Goal: Task Accomplishment & Management: Complete application form

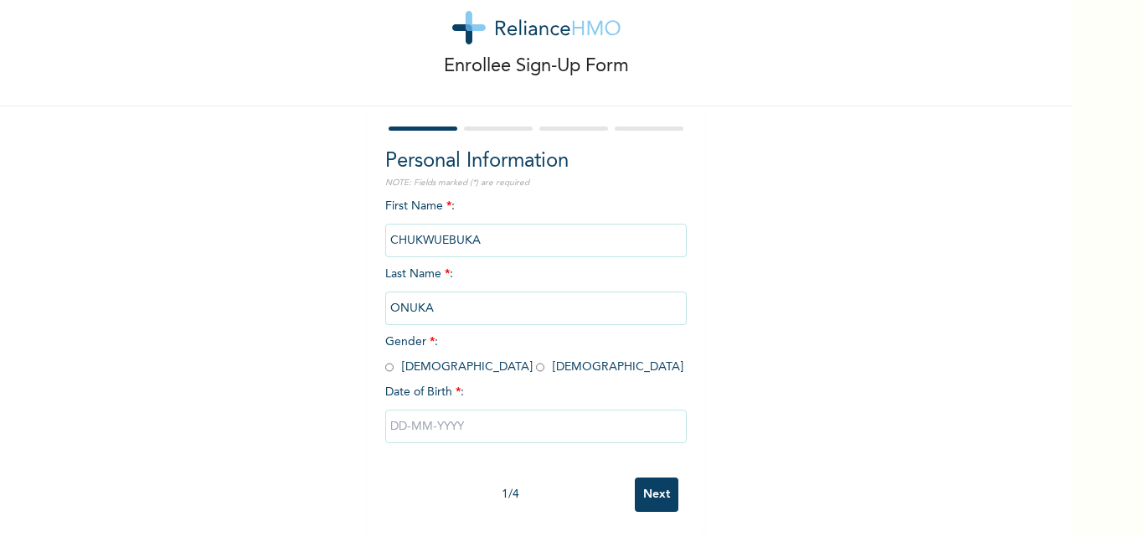
scroll to position [52, 0]
click at [385, 359] on input "radio" at bounding box center [389, 367] width 8 height 16
radio input "true"
click at [409, 411] on input "text" at bounding box center [535, 425] width 301 height 33
select select "9"
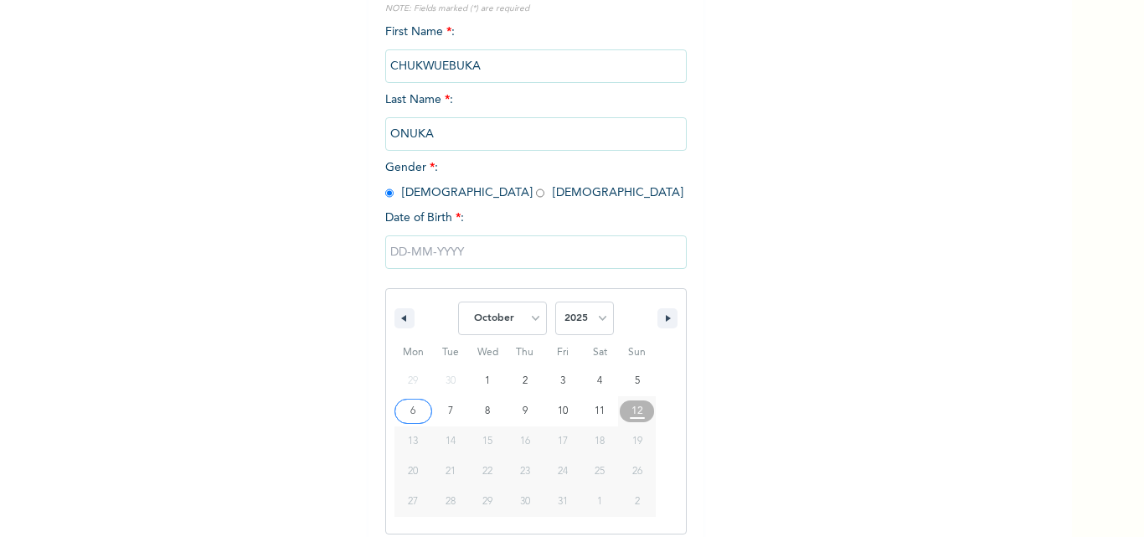
scroll to position [224, 0]
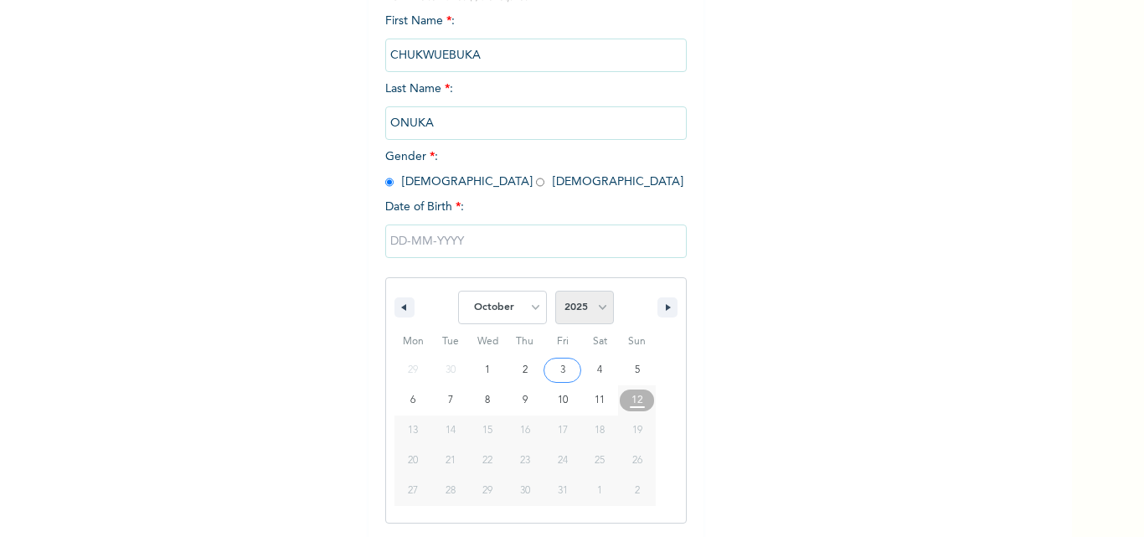
click at [595, 302] on select "2025 2024 2023 2022 2021 2020 2019 2018 2017 2016 2015 2014 2013 2012 2011 2010…" at bounding box center [584, 307] width 59 height 33
select select "1997"
click at [555, 291] on select "2025 2024 2023 2022 2021 2020 2019 2018 2017 2016 2015 2014 2013 2012 2011 2010…" at bounding box center [584, 307] width 59 height 33
click at [528, 310] on select "January February March April May June July August September October November De…" at bounding box center [502, 307] width 89 height 33
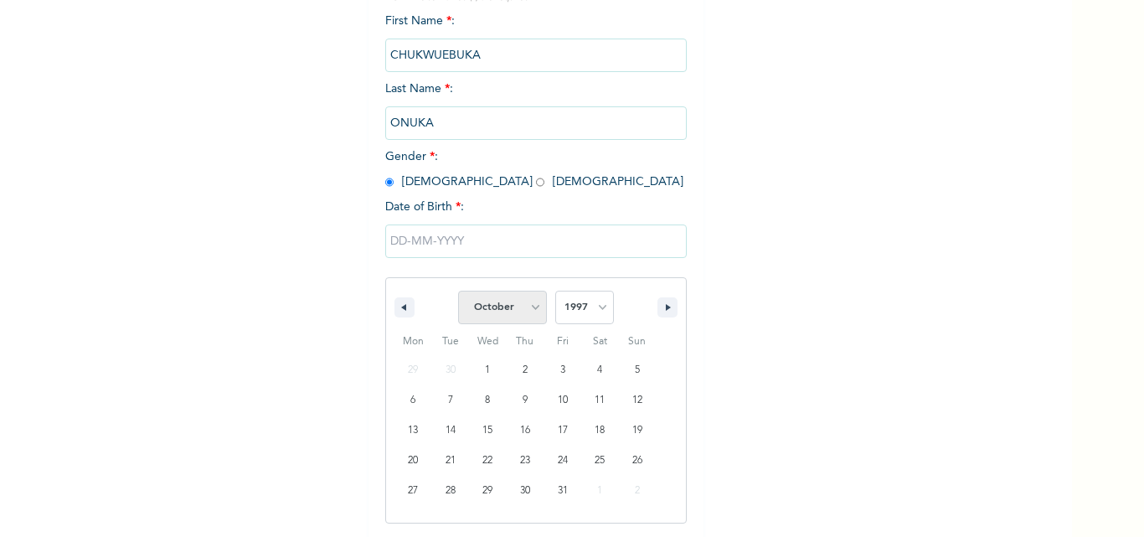
click at [528, 310] on select "January February March April May June July August September October November De…" at bounding box center [502, 307] width 89 height 33
select select "0"
click at [458, 291] on select "January February March April May June July August September October November De…" at bounding box center [502, 307] width 89 height 33
type input "[DATE]"
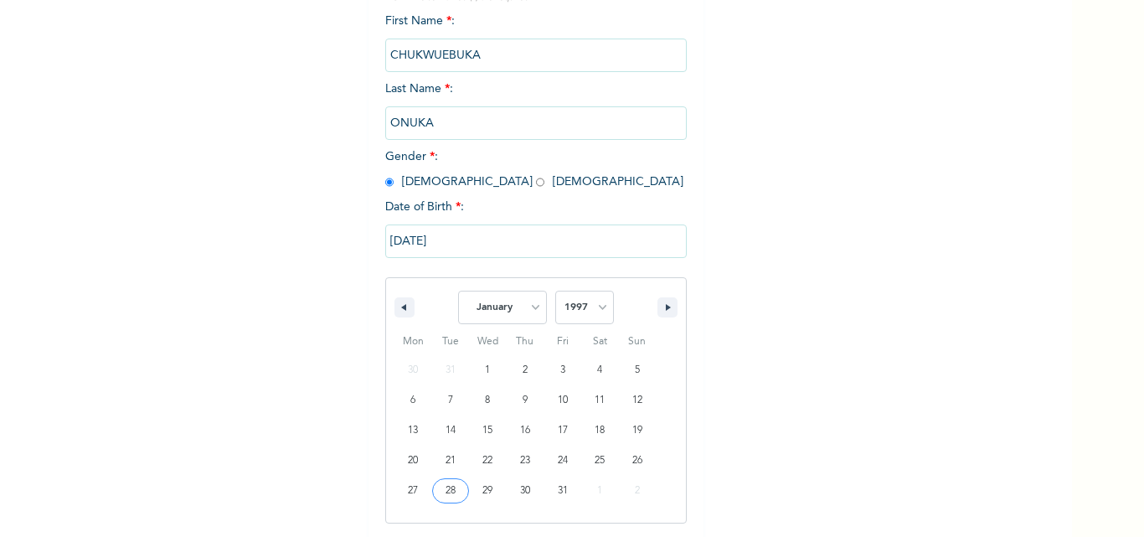
scroll to position [52, 0]
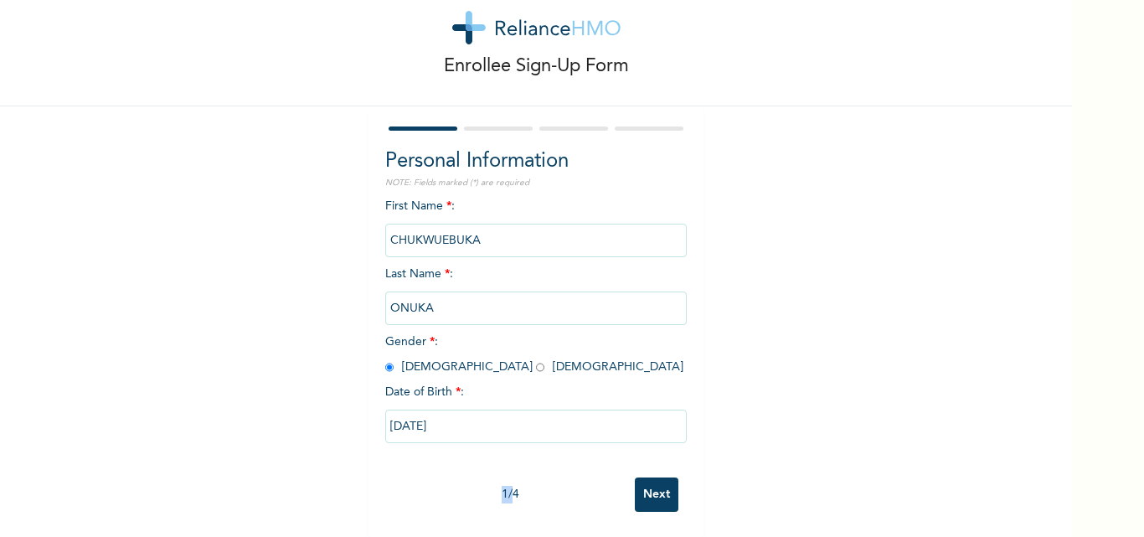
click at [649, 486] on input "Next" at bounding box center [657, 494] width 44 height 34
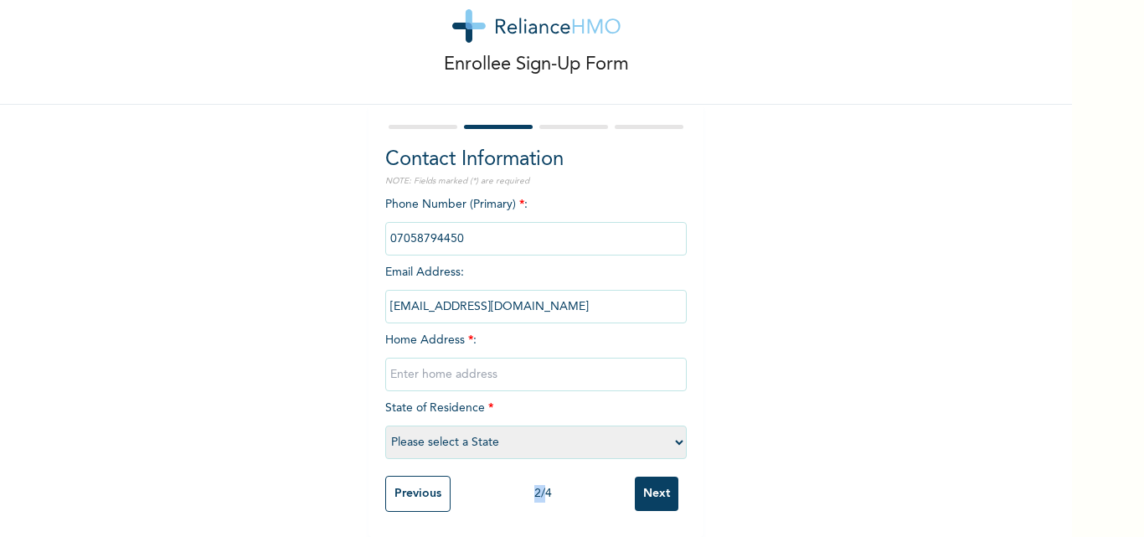
click at [670, 430] on select "Please select a State [PERSON_NAME] (FCT) [PERSON_NAME] Ibom [GEOGRAPHIC_DATA] …" at bounding box center [535, 441] width 301 height 33
select select "33"
click at [385, 425] on select "Please select a State [PERSON_NAME] (FCT) [PERSON_NAME] Ibom [GEOGRAPHIC_DATA] …" at bounding box center [535, 441] width 301 height 33
click at [387, 358] on input "text" at bounding box center [535, 374] width 301 height 33
click at [463, 230] on input "phone" at bounding box center [535, 238] width 301 height 33
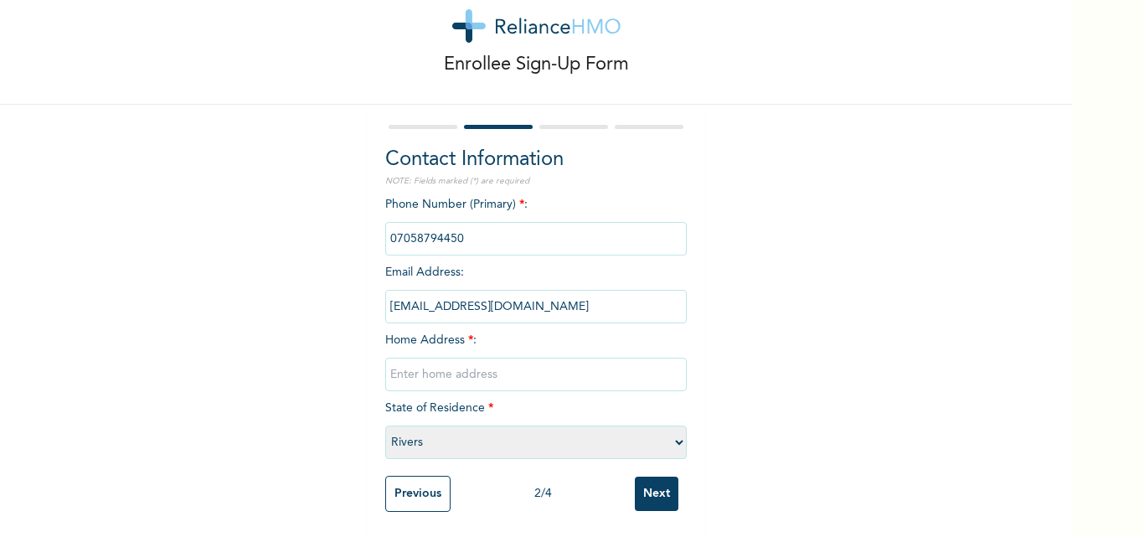
click at [463, 230] on input "phone" at bounding box center [535, 238] width 301 height 33
click at [419, 363] on input "text" at bounding box center [535, 374] width 301 height 33
type input "no [GEOGRAPHIC_DATA] federal housing estate gra"
click at [677, 427] on select "Please select a State [PERSON_NAME] (FCT) [PERSON_NAME] Ibom [GEOGRAPHIC_DATA] …" at bounding box center [535, 441] width 301 height 33
select select "4"
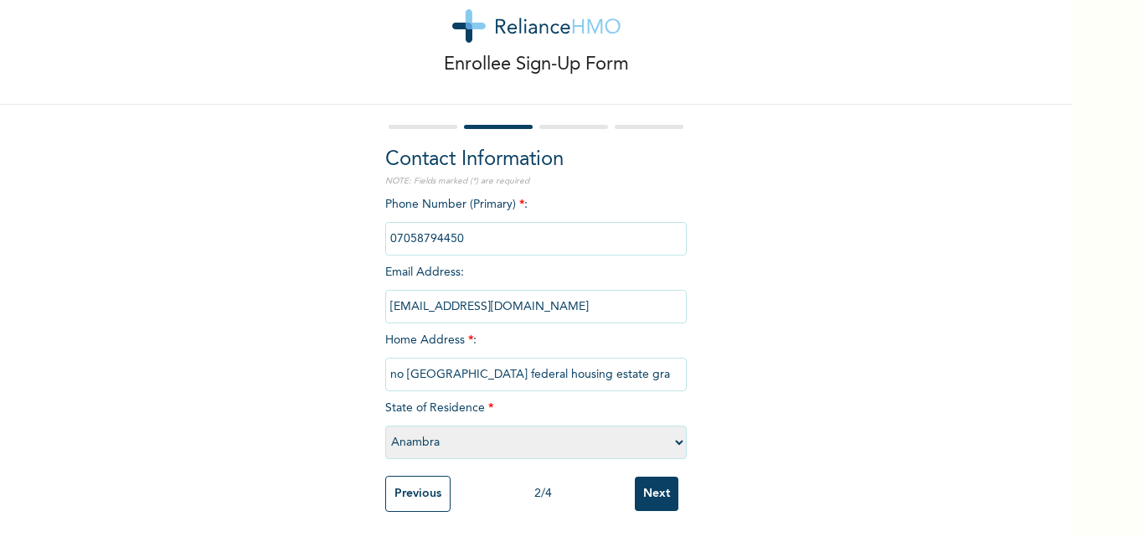
click at [385, 425] on select "Please select a State [PERSON_NAME] (FCT) [PERSON_NAME] Ibom [GEOGRAPHIC_DATA] …" at bounding box center [535, 441] width 301 height 33
click at [650, 483] on input "Next" at bounding box center [657, 493] width 44 height 34
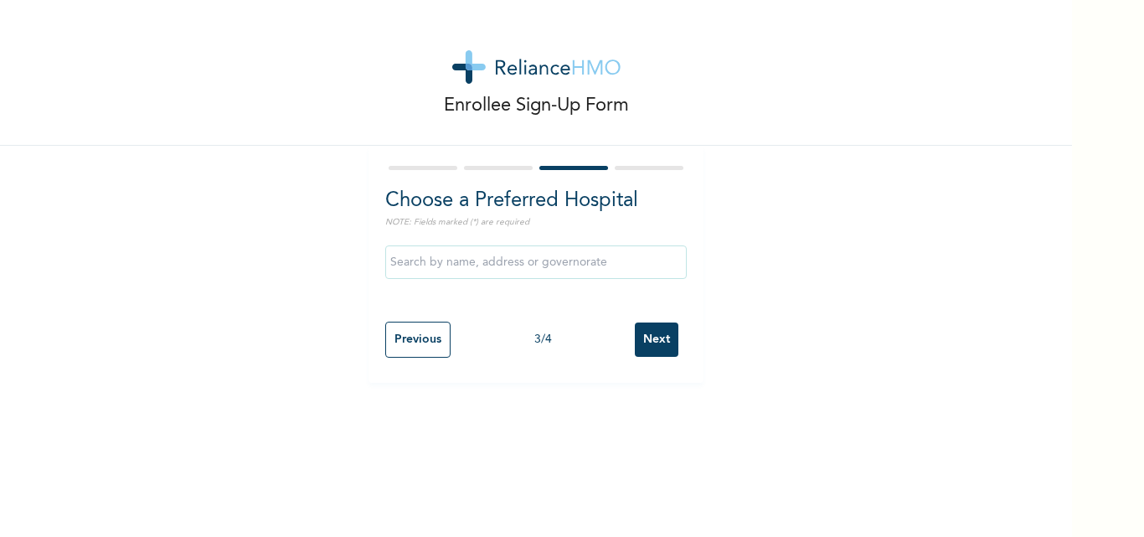
scroll to position [0, 0]
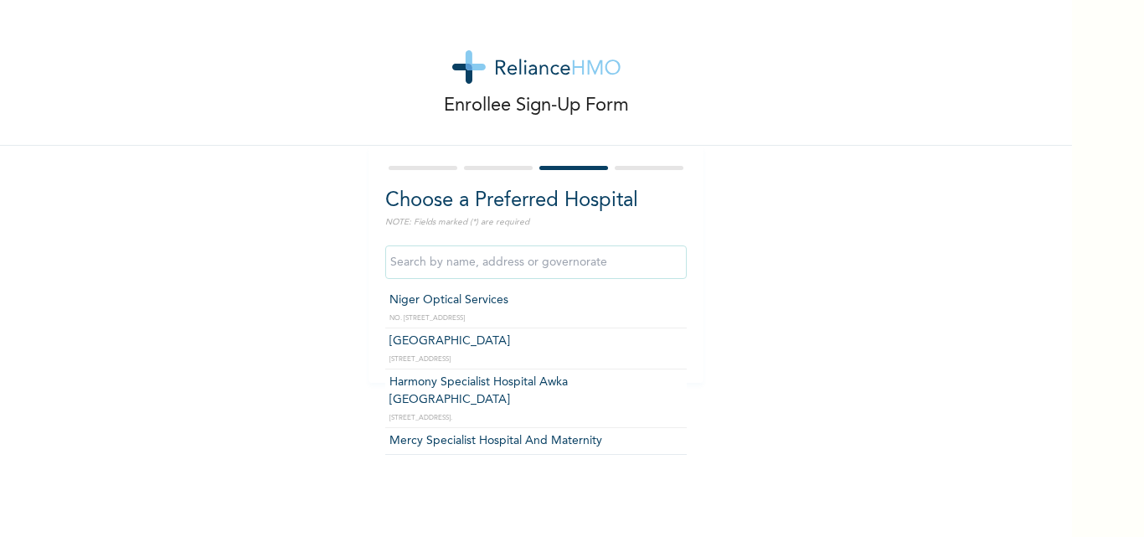
click at [604, 276] on input "text" at bounding box center [535, 261] width 301 height 33
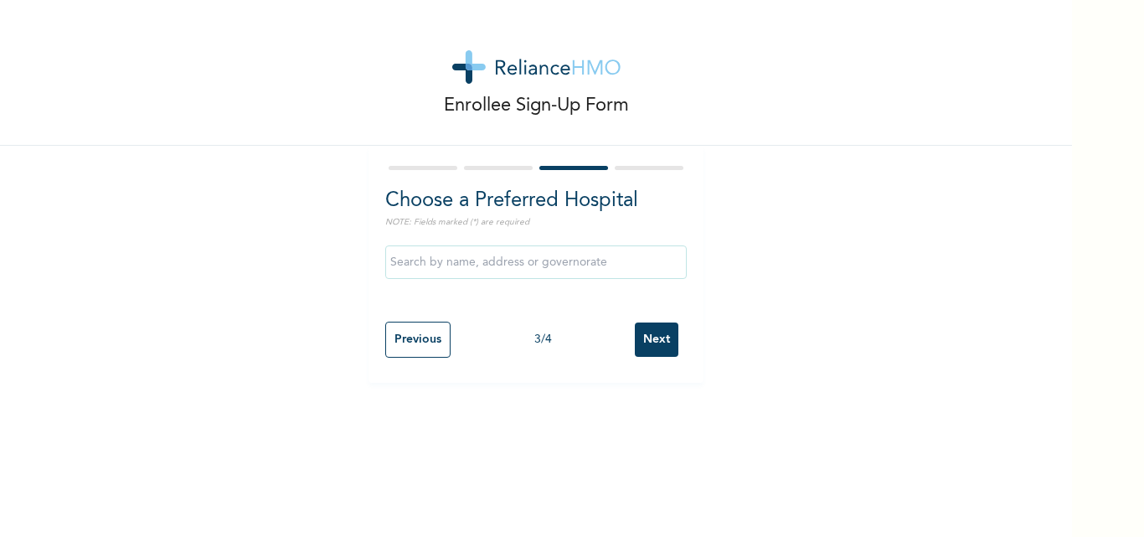
click at [494, 162] on div "Choose a Preferred Hospital NOTE: Fields marked (*) are required Previous 3 / 4…" at bounding box center [535, 264] width 335 height 237
click at [425, 342] on input "Previous" at bounding box center [417, 340] width 65 height 36
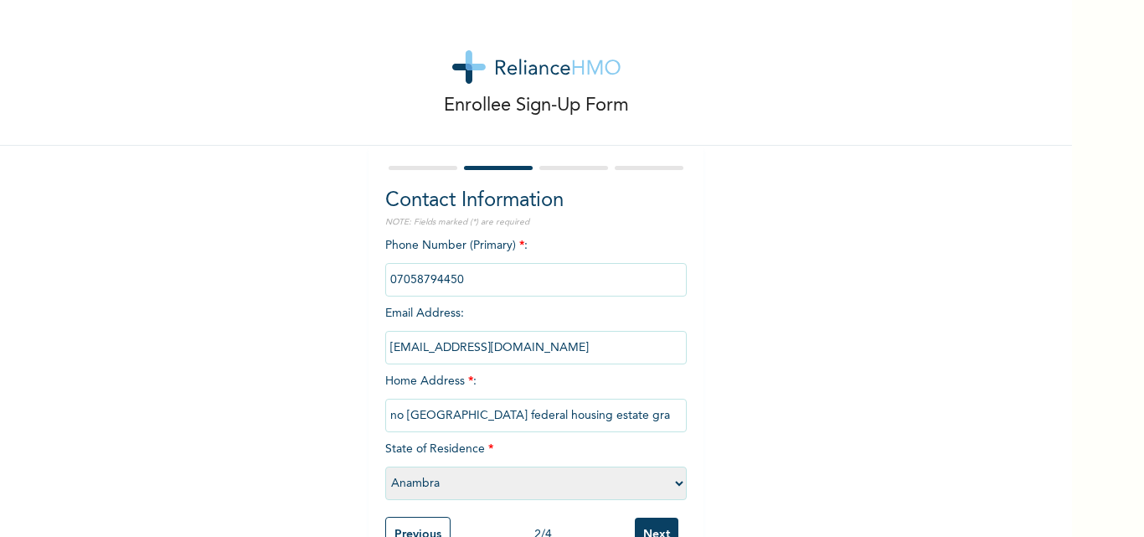
click at [672, 492] on select "Please select a State [PERSON_NAME] (FCT) [PERSON_NAME] Ibom [GEOGRAPHIC_DATA] …" at bounding box center [535, 482] width 301 height 33
select select "33"
click at [385, 466] on select "Please select a State [PERSON_NAME] (FCT) [PERSON_NAME] Ibom [GEOGRAPHIC_DATA] …" at bounding box center [535, 482] width 301 height 33
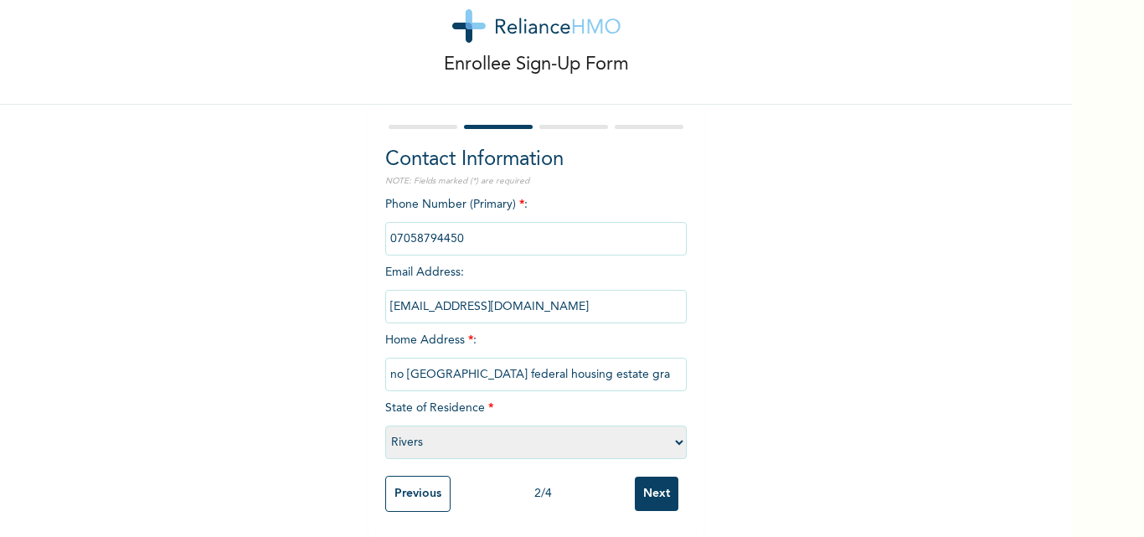
scroll to position [54, 0]
click at [662, 478] on input "Next" at bounding box center [657, 493] width 44 height 34
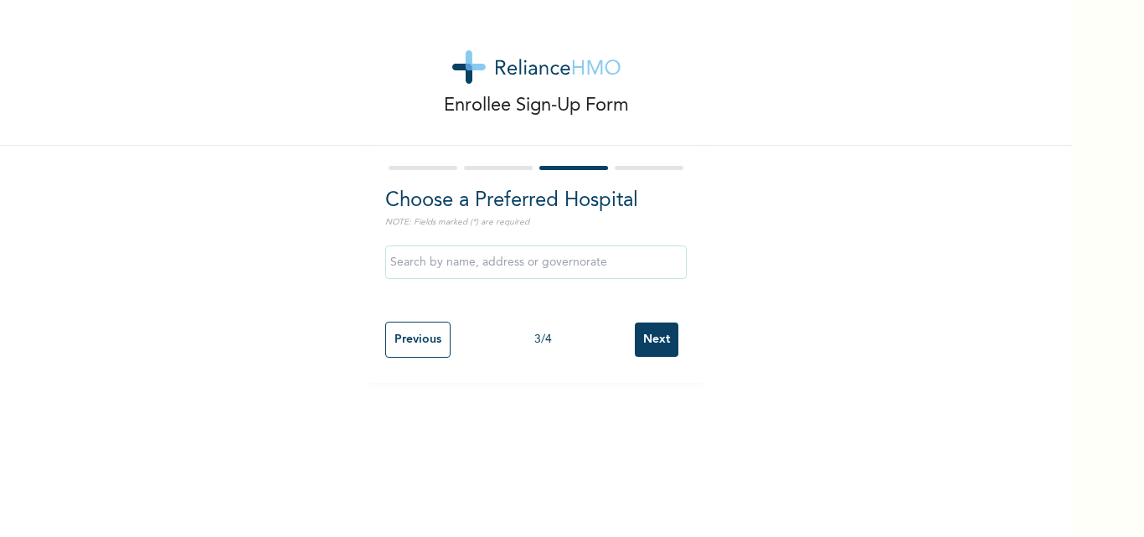
scroll to position [0, 0]
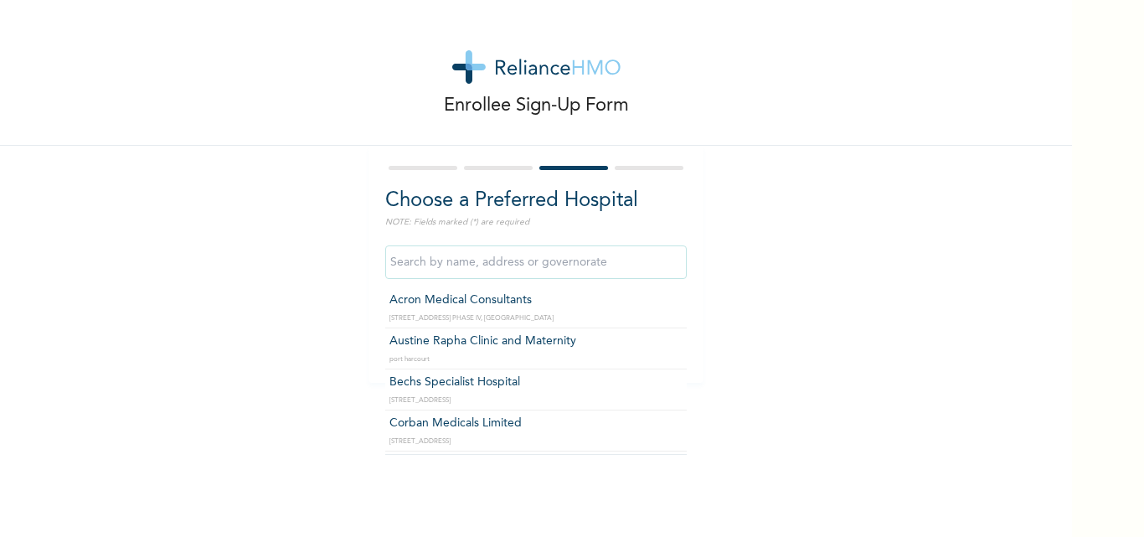
click at [462, 264] on input "text" at bounding box center [535, 261] width 301 height 33
type input "Acron Medical Consultants"
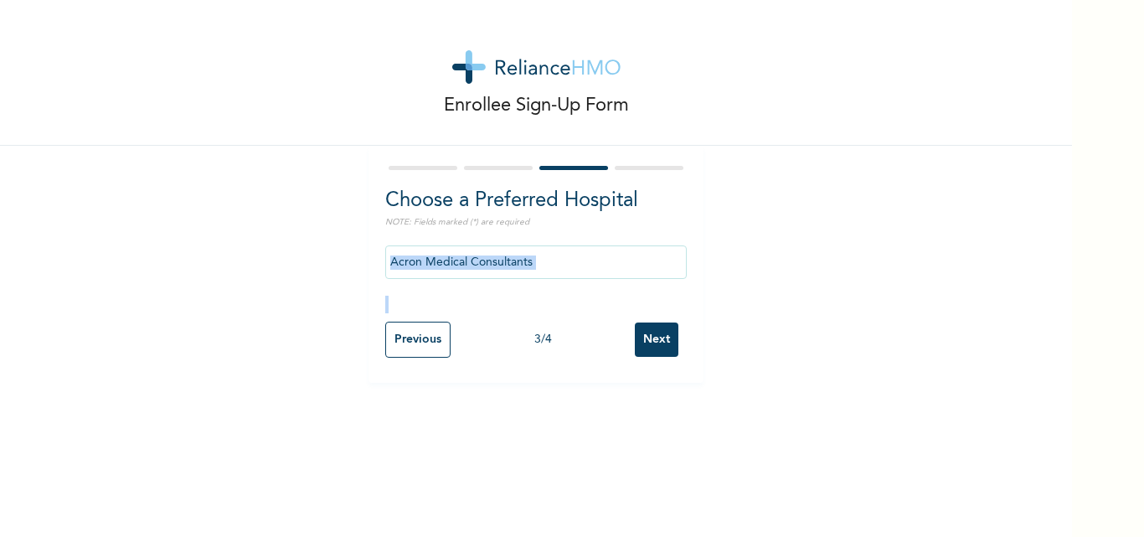
click at [565, 296] on div "Acron Medical Consultants" at bounding box center [535, 275] width 301 height 76
click at [639, 326] on input "Next" at bounding box center [657, 339] width 44 height 34
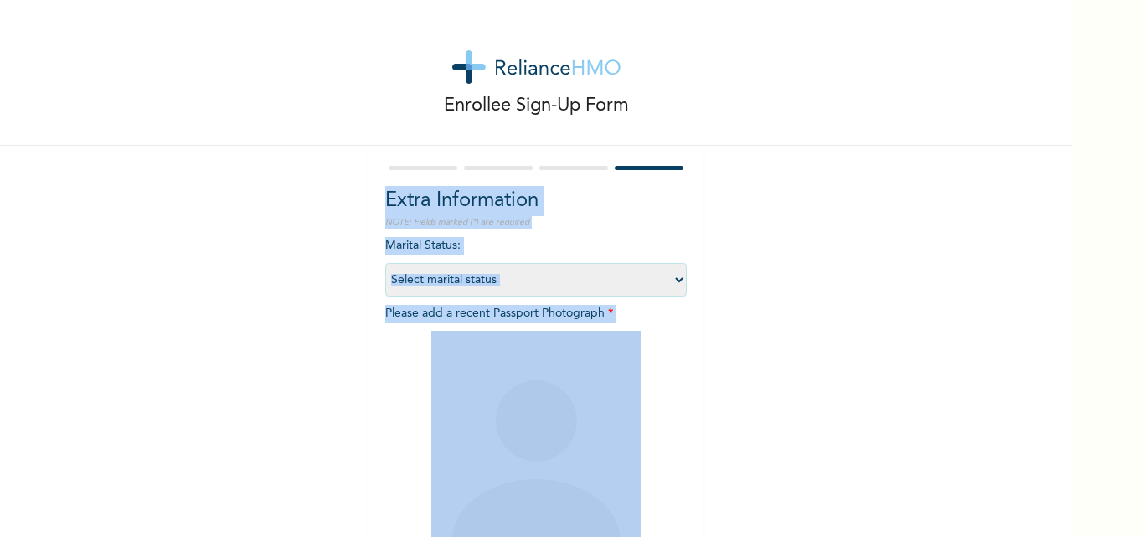
click at [652, 219] on p "NOTE: Fields marked (*) are required" at bounding box center [535, 222] width 301 height 13
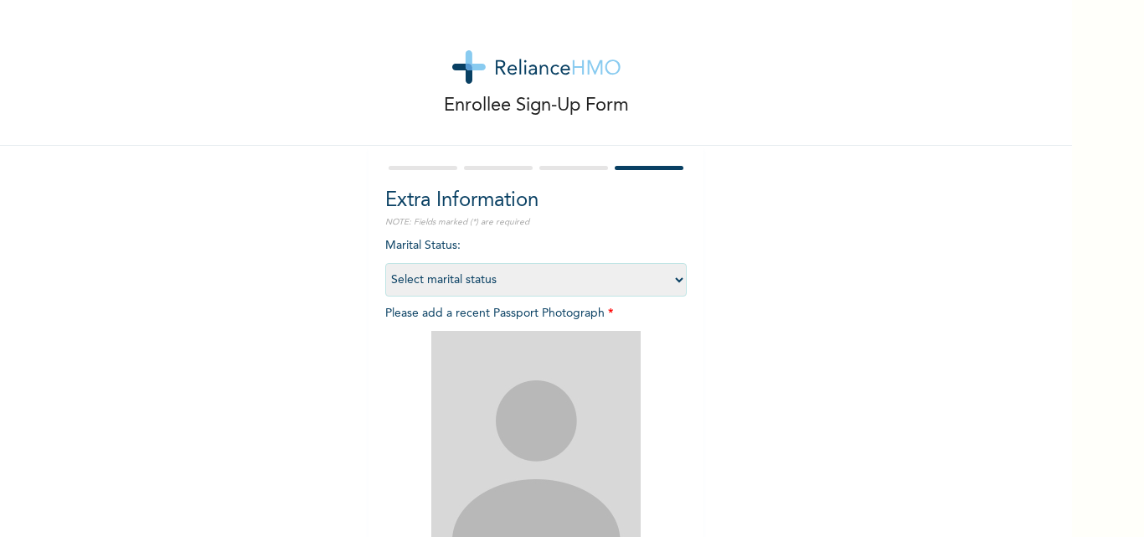
click at [567, 162] on div at bounding box center [535, 167] width 301 height 11
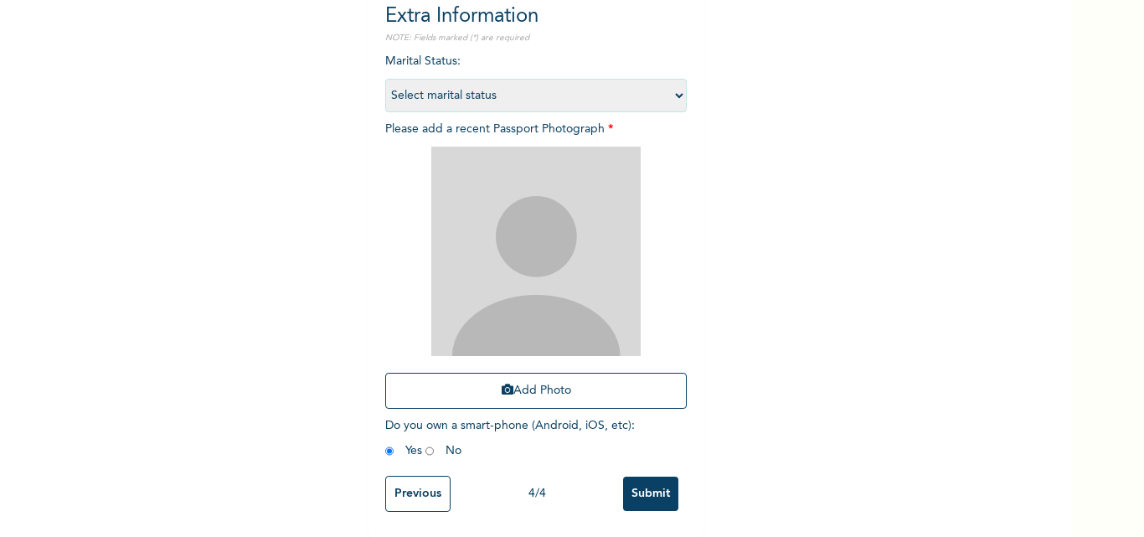
scroll to position [197, 0]
click at [662, 81] on select "Select marital status [DEMOGRAPHIC_DATA] Married [DEMOGRAPHIC_DATA] Widow/[DEMO…" at bounding box center [535, 95] width 301 height 33
select select "1"
click at [385, 79] on select "Select marital status [DEMOGRAPHIC_DATA] Married [DEMOGRAPHIC_DATA] Widow/[DEMO…" at bounding box center [535, 95] width 301 height 33
